Goal: Information Seeking & Learning: Learn about a topic

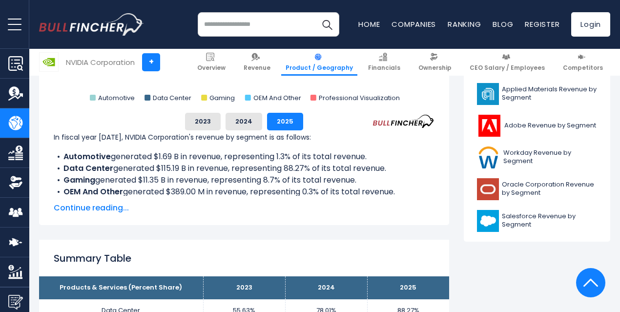
scroll to position [450, 0]
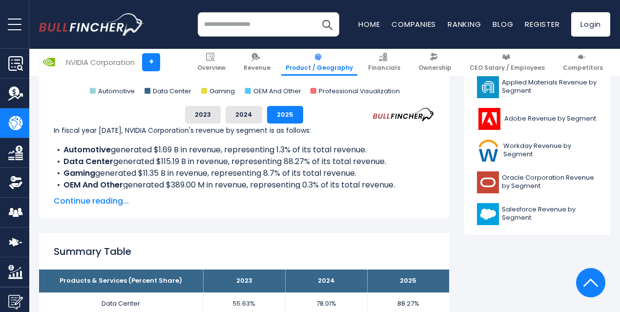
click at [95, 167] on b "Data Center" at bounding box center [88, 161] width 50 height 11
click at [156, 167] on li "Data Center generated $115.19 B in revenue, representing 88.27% of its total re…" at bounding box center [244, 162] width 381 height 12
click at [141, 179] on li "Gaming generated $11.35 B in revenue, representing 8.7% of its total revenue." at bounding box center [244, 173] width 381 height 12
click at [111, 198] on span "Continue reading..." at bounding box center [244, 201] width 381 height 12
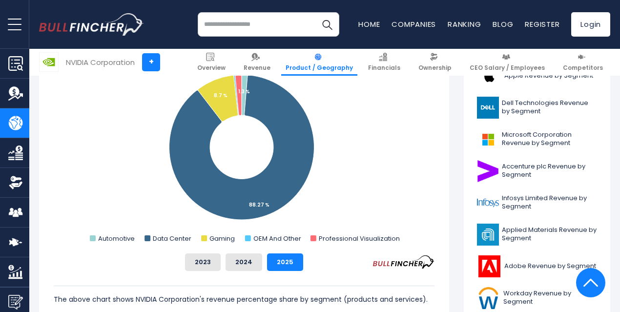
scroll to position [255, 0]
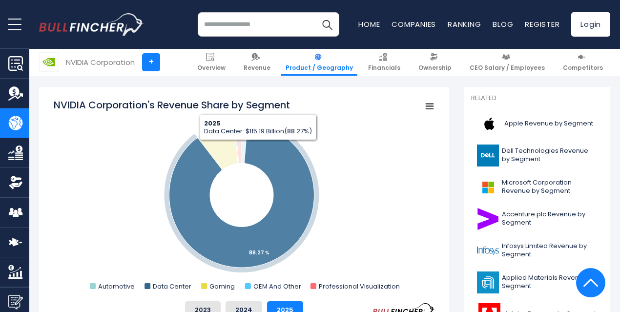
click at [251, 147] on icon "NVIDIA Corporation's Revenue Share by Segment" at bounding box center [241, 195] width 145 height 145
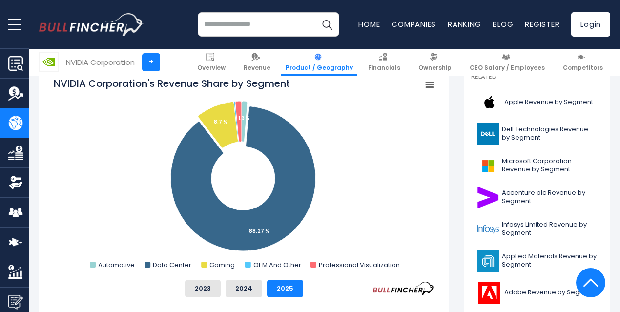
scroll to position [304, 0]
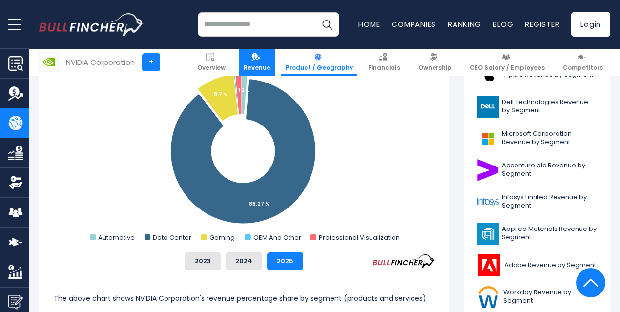
click at [268, 64] on span "Revenue" at bounding box center [257, 68] width 27 height 8
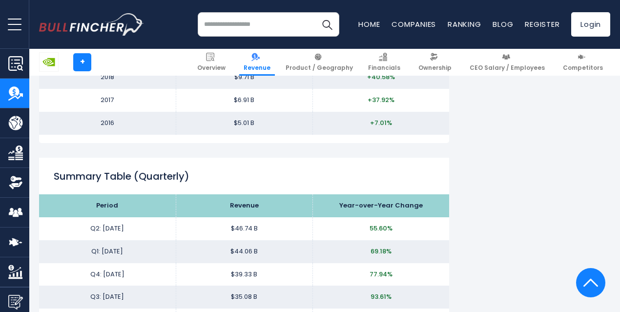
scroll to position [928, 0]
